Goal: Use online tool/utility: Utilize a website feature to perform a specific function

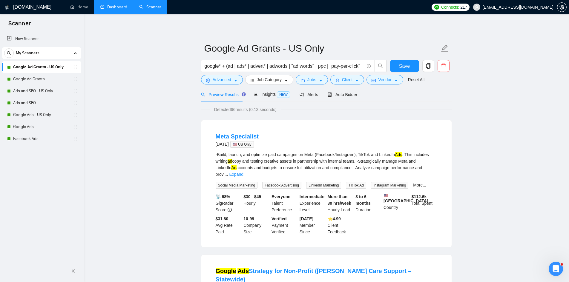
click at [122, 8] on link "Dashboard" at bounding box center [113, 6] width 27 height 5
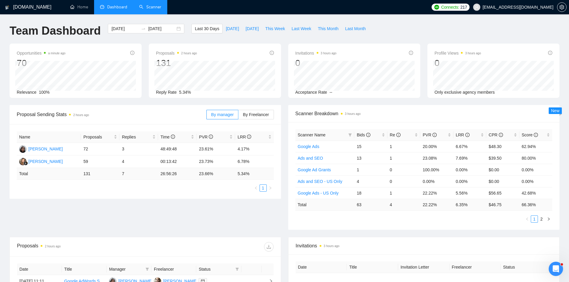
click at [148, 8] on link "Scanner" at bounding box center [150, 6] width 22 height 5
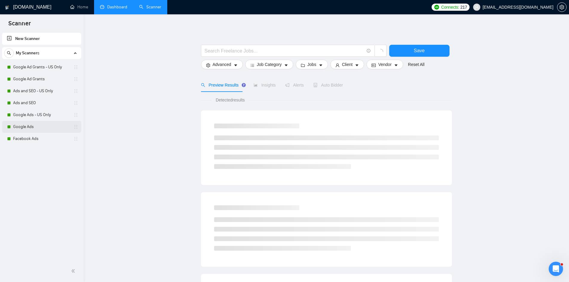
click at [28, 129] on link "Google Ads" at bounding box center [41, 127] width 57 height 12
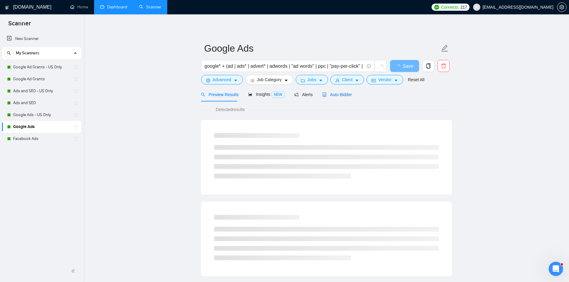
click at [336, 97] on span "Auto Bidder" at bounding box center [337, 94] width 30 height 5
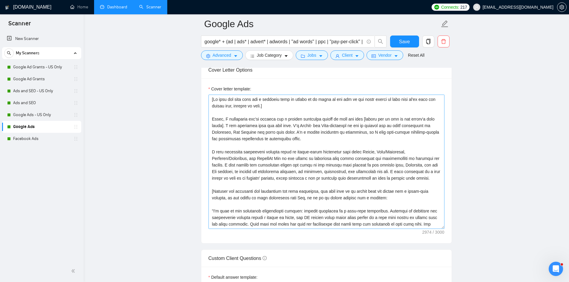
scroll to position [628, 0]
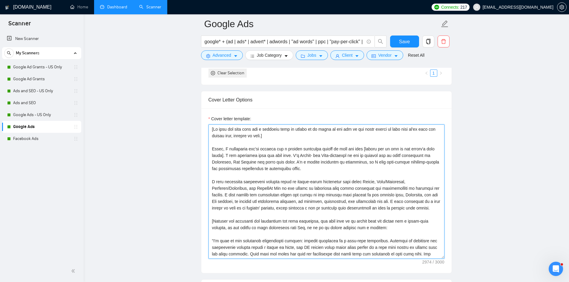
click at [251, 137] on textarea "Cover letter template:" at bounding box center [327, 192] width 236 height 134
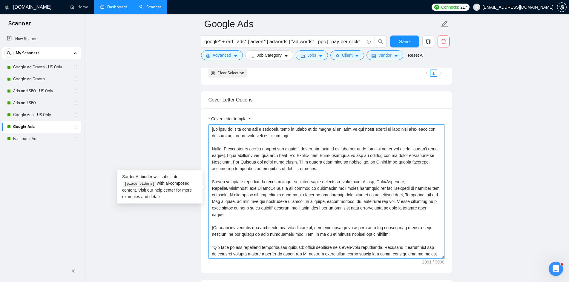
drag, startPoint x: 250, startPoint y: 137, endPoint x: 256, endPoint y: 137, distance: 6.6
click at [256, 137] on textarea "Cover letter template:" at bounding box center [327, 192] width 236 height 134
drag, startPoint x: 248, startPoint y: 135, endPoint x: 285, endPoint y: 134, distance: 36.5
click at [285, 134] on textarea "Cover letter template:" at bounding box center [327, 192] width 236 height 134
click at [277, 146] on textarea "Cover letter template:" at bounding box center [327, 192] width 236 height 134
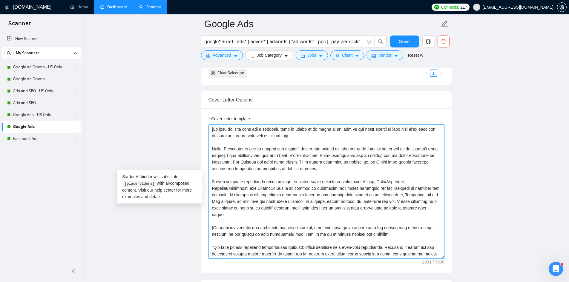
click at [322, 131] on textarea "Cover letter template:" at bounding box center [327, 192] width 236 height 134
click at [323, 135] on textarea "Cover letter template:" at bounding box center [327, 192] width 236 height 134
type textarea "[If this job post asks for a specific word or phrase to be added to the top of …"
click at [403, 42] on span "Save" at bounding box center [404, 41] width 11 height 7
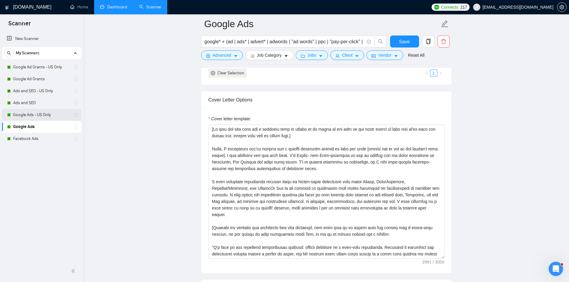
click at [38, 116] on link "Google Ads - US Only" at bounding box center [41, 115] width 57 height 12
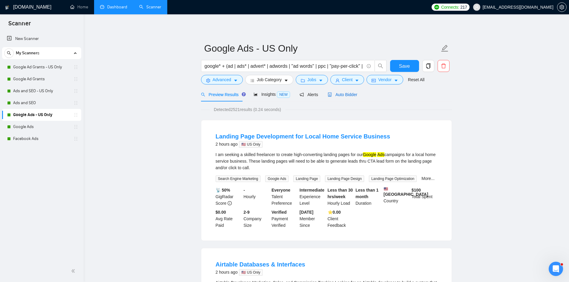
click at [343, 93] on span "Auto Bidder" at bounding box center [343, 94] width 30 height 5
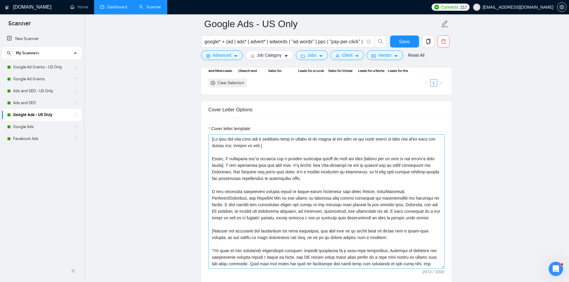
scroll to position [628, 0]
click at [250, 145] on textarea "Cover letter template:" at bounding box center [327, 201] width 236 height 134
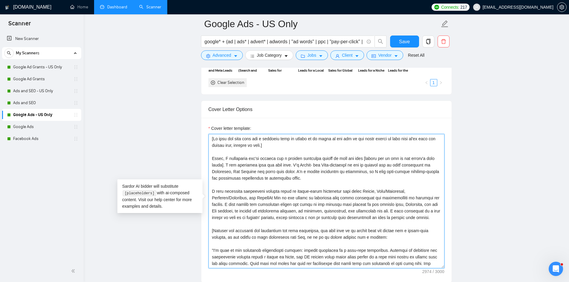
click at [249, 145] on textarea "Cover letter template:" at bounding box center [327, 201] width 236 height 134
paste textarea "said word or phrase"
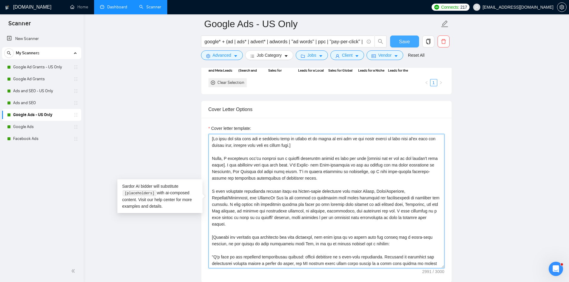
type textarea "[If this job post asks for a specific word or phrase to be added to the top of …"
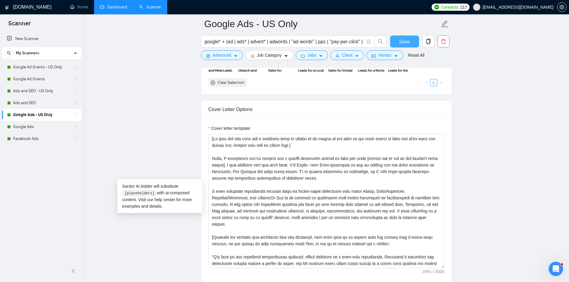
click at [401, 43] on span "Save" at bounding box center [404, 41] width 11 height 7
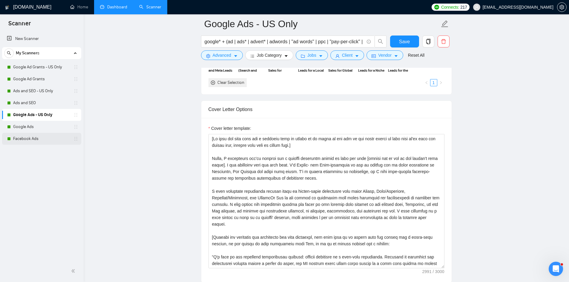
click at [39, 138] on link "Facebook Ads" at bounding box center [41, 139] width 57 height 12
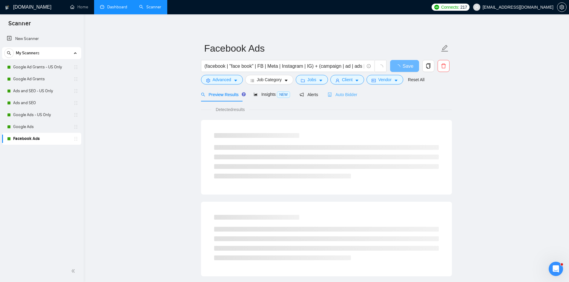
click at [344, 98] on div "Auto Bidder" at bounding box center [343, 95] width 30 height 14
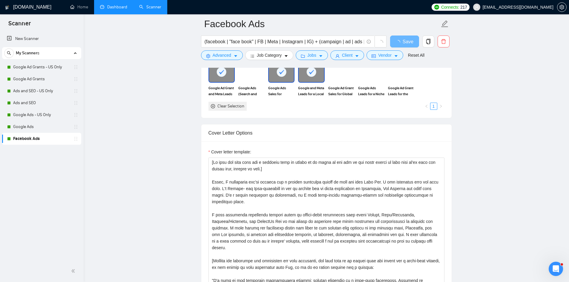
scroll to position [568, 0]
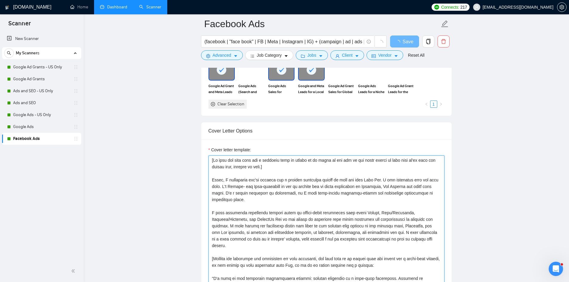
click at [249, 167] on textarea "Cover letter template:" at bounding box center [327, 223] width 236 height 134
paste textarea "said word or phrase"
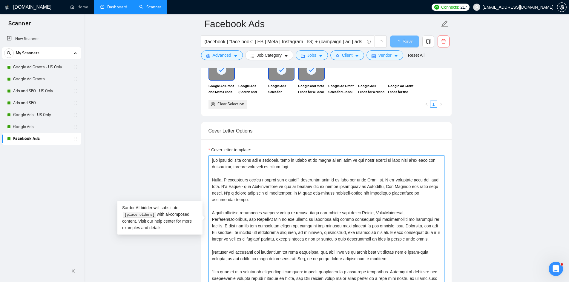
click at [346, 171] on textarea "Cover letter template:" at bounding box center [327, 223] width 236 height 134
type textarea "[If this job post asks for a specific word or phrase to be added to the top of …"
click at [187, 157] on main "Facebook Ads (facebook | "face book" | FB | Meta | Instagram | IG) + (campaign …" at bounding box center [326, 266] width 467 height 1620
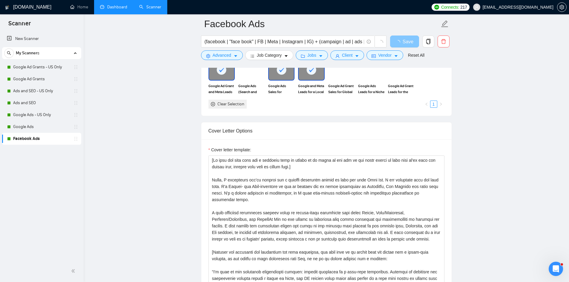
click at [410, 40] on span "Save" at bounding box center [408, 41] width 11 height 7
click at [279, 177] on textarea "Cover letter template:" at bounding box center [327, 223] width 236 height 134
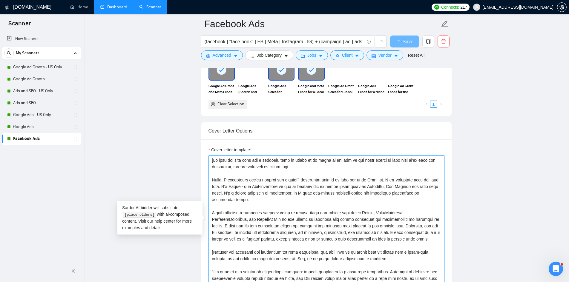
click at [281, 172] on textarea "Cover letter template:" at bounding box center [327, 223] width 236 height 134
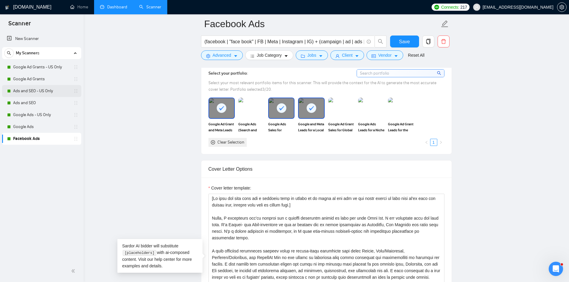
click at [37, 95] on link "Ads and SEO - US Only" at bounding box center [41, 91] width 57 height 12
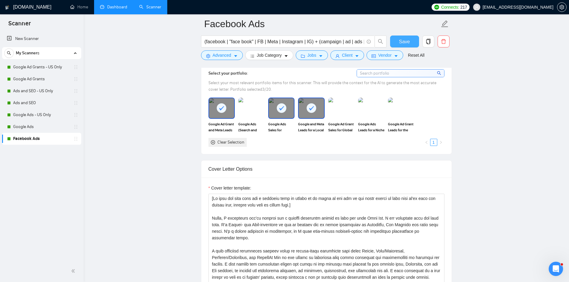
click at [398, 41] on button "Save" at bounding box center [404, 42] width 29 height 12
click at [46, 92] on link "Ads and SEO - US Only" at bounding box center [41, 91] width 57 height 12
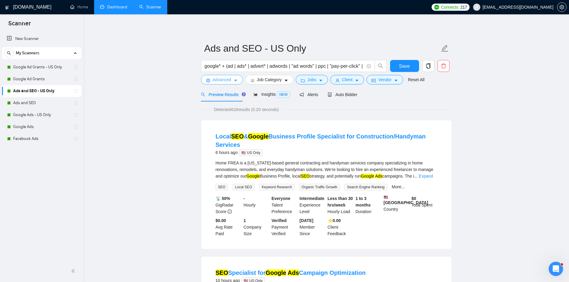
click at [204, 79] on button "Advanced" at bounding box center [222, 80] width 42 height 10
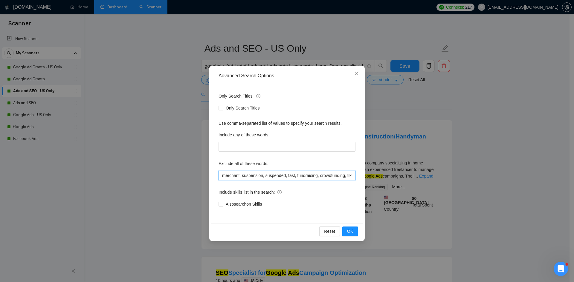
click at [272, 175] on input "merchant, suspension, suspended, fast, fundraising, crowdfunding, tiktok, tik, …" at bounding box center [286, 176] width 137 height 10
type input "merchant, suspension, suspended, fast, fundraising, crowdfunding, tiktok, tik, …"
click at [354, 232] on button "OK" at bounding box center [350, 232] width 16 height 10
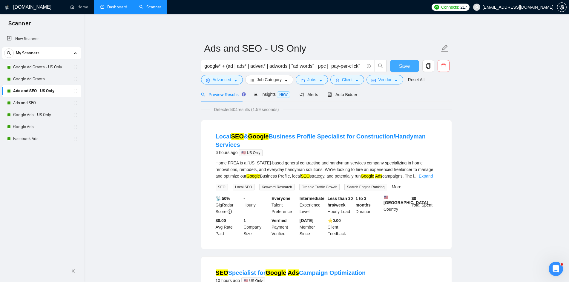
click at [404, 67] on span "Save" at bounding box center [404, 65] width 11 height 7
click at [22, 101] on link "Ads and SEO" at bounding box center [41, 103] width 57 height 12
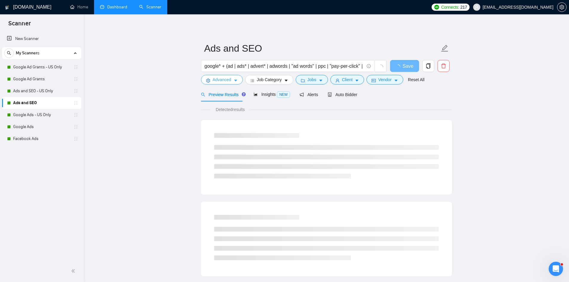
click at [218, 79] on span "Advanced" at bounding box center [222, 80] width 19 height 7
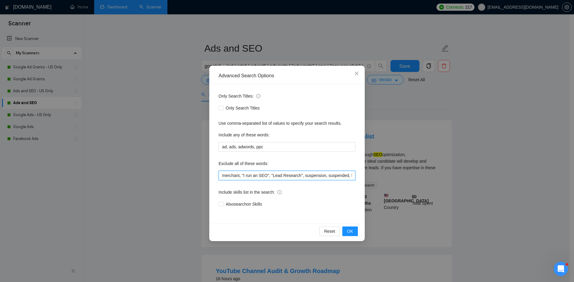
click at [329, 177] on input "merchant, "I run an SEO", "Lead Research", suspension, suspended, fast, fundrai…" at bounding box center [286, 176] width 137 height 10
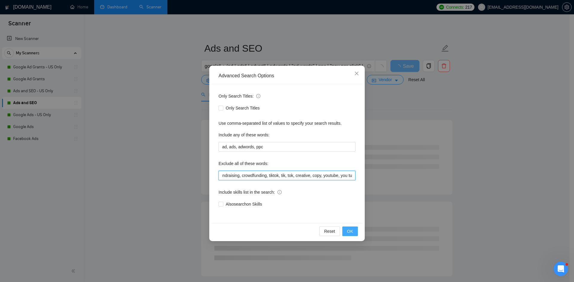
type input "merchant, "I run an SEO", "Lead Research", suspension, suspended, fast, fundrai…"
click at [352, 230] on span "OK" at bounding box center [350, 231] width 6 height 7
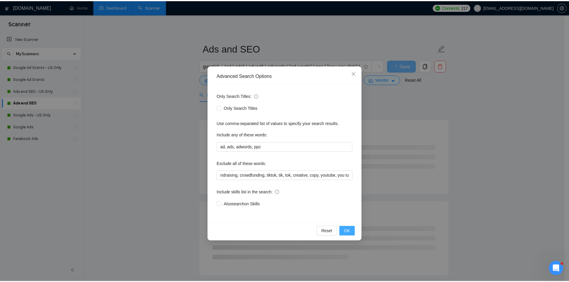
scroll to position [0, 0]
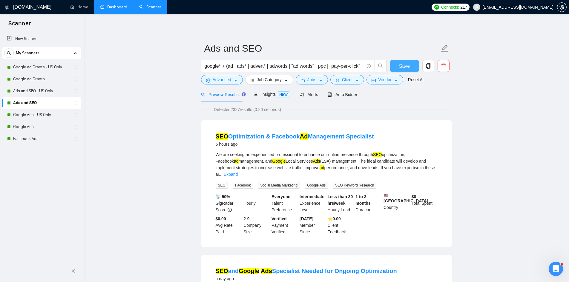
click at [403, 68] on span "Save" at bounding box center [404, 65] width 11 height 7
